Goal: Find specific page/section: Find specific page/section

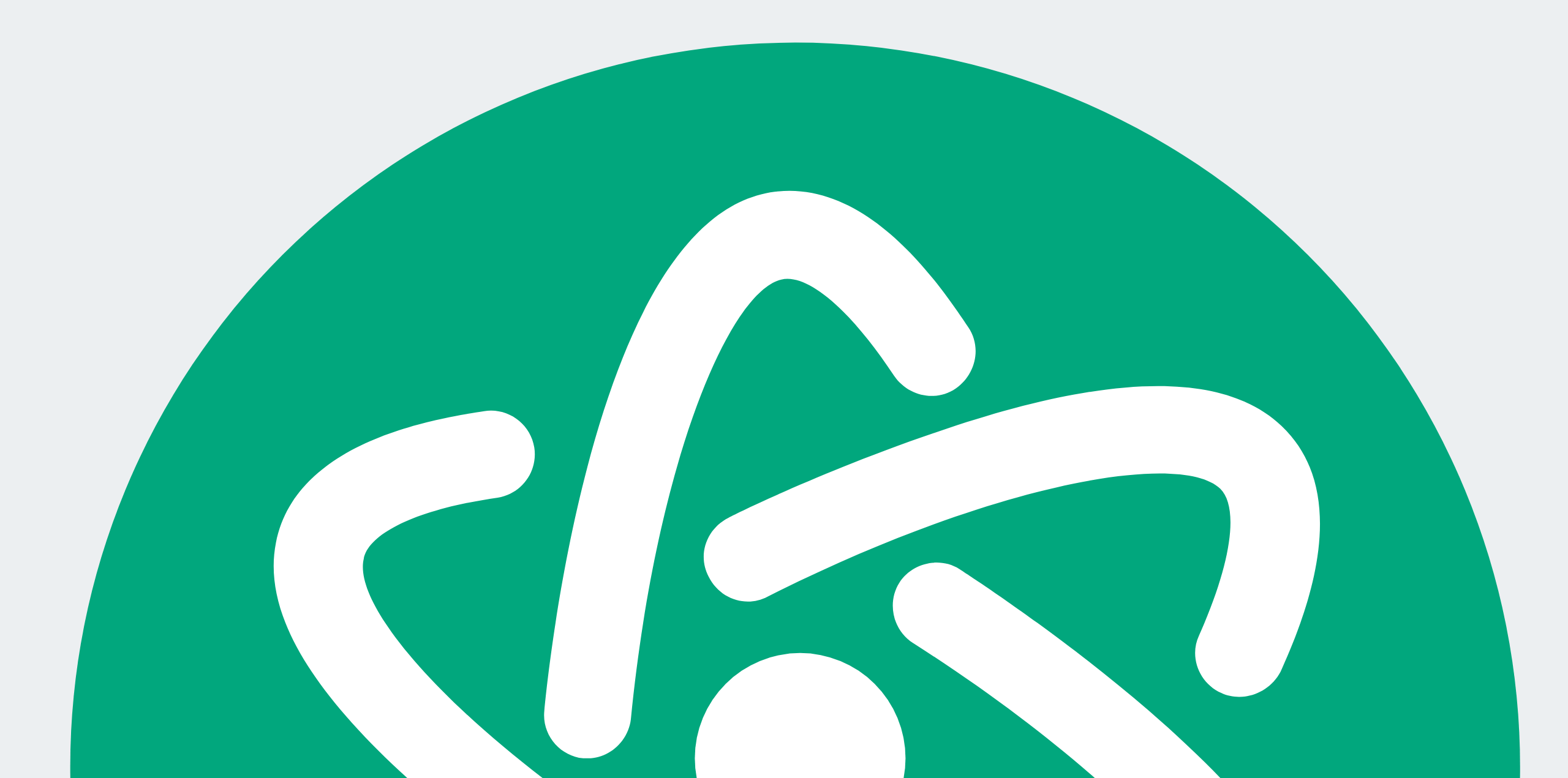
scroll to position [25504, 0]
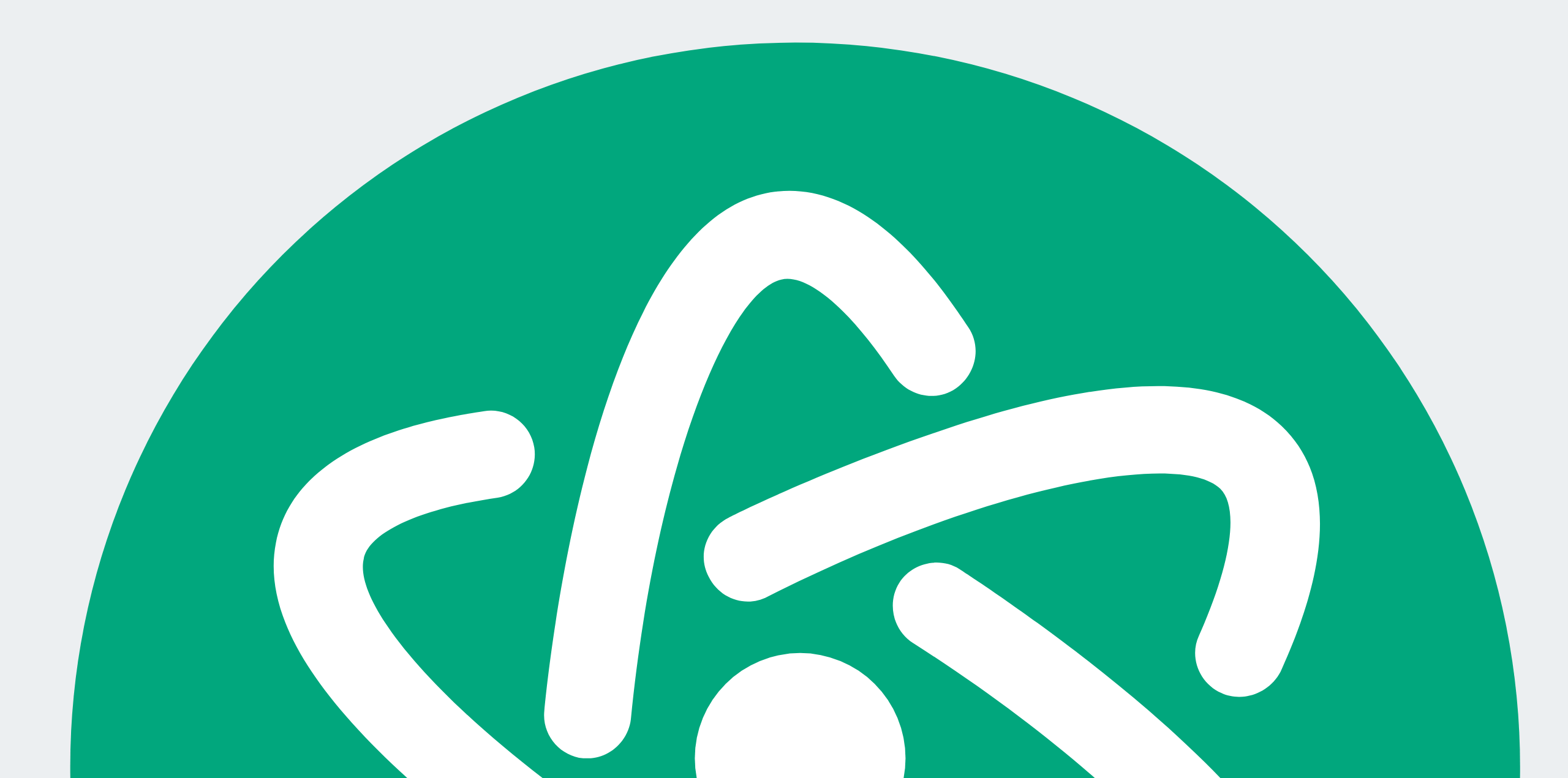
scroll to position [25504, 0]
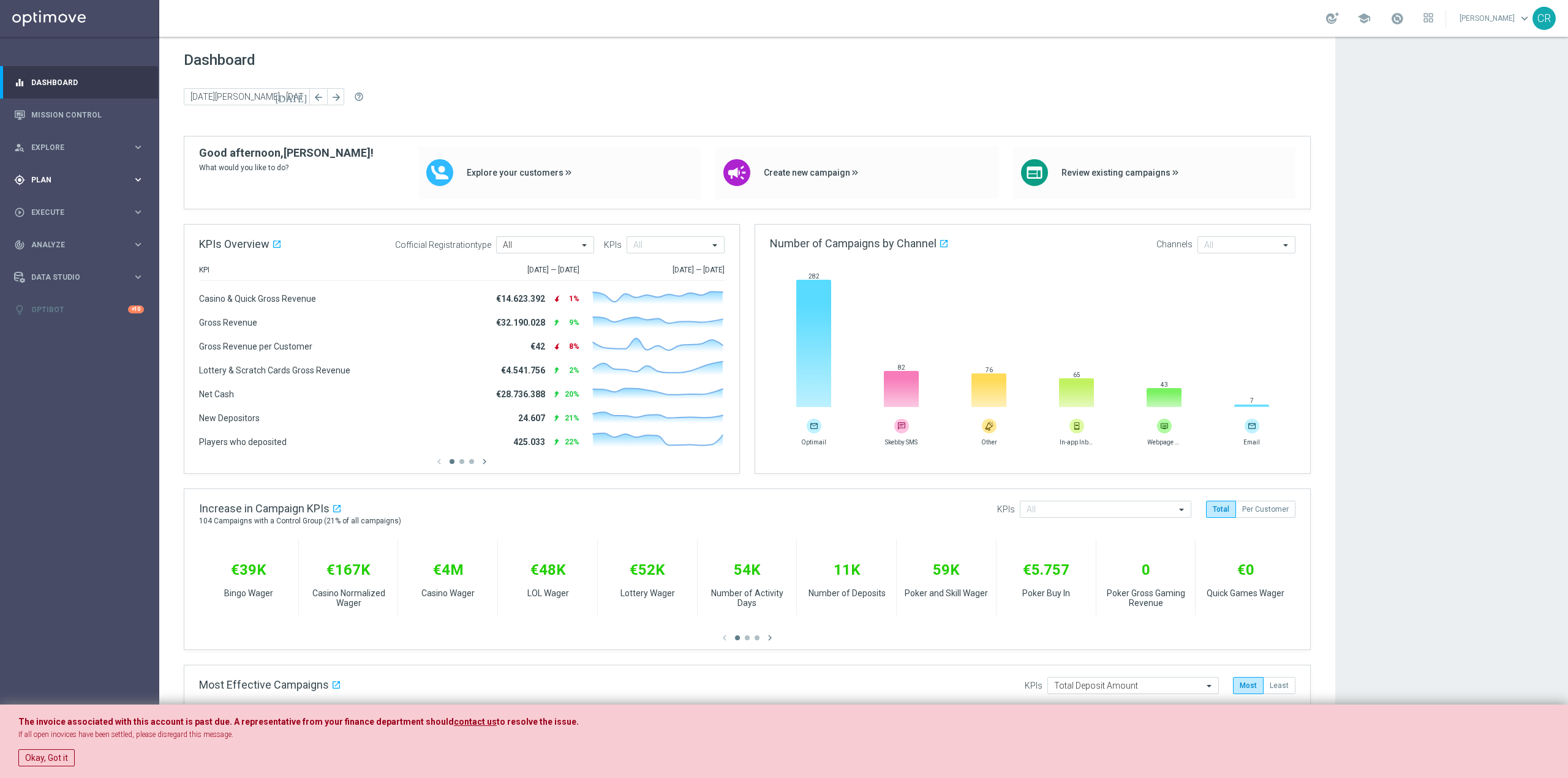
click at [70, 175] on div "gps_fixed Plan" at bounding box center [73, 180] width 118 height 11
click at [40, 283] on span "Execute" at bounding box center [82, 285] width 101 height 7
click at [65, 179] on span "Plan" at bounding box center [82, 179] width 101 height 7
click at [90, 287] on span "Execute" at bounding box center [82, 285] width 101 height 7
click at [93, 282] on span "Analyze" at bounding box center [82, 281] width 101 height 7
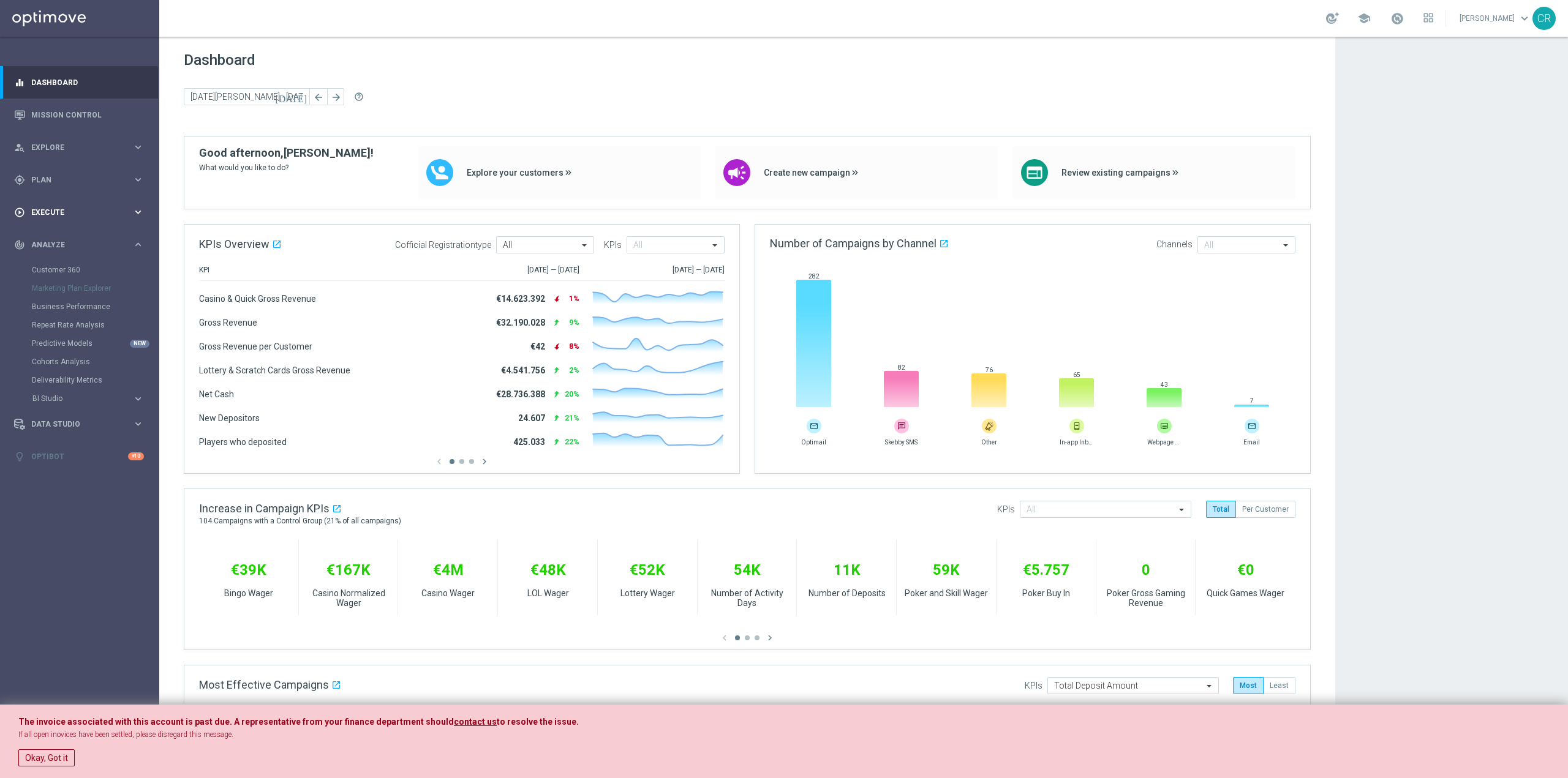
click at [114, 209] on span "Execute" at bounding box center [82, 212] width 101 height 7
click at [128, 279] on span "Analyze" at bounding box center [82, 281] width 101 height 7
click at [104, 113] on link "Mission Control" at bounding box center [87, 115] width 113 height 32
